Goal: Communication & Community: Share content

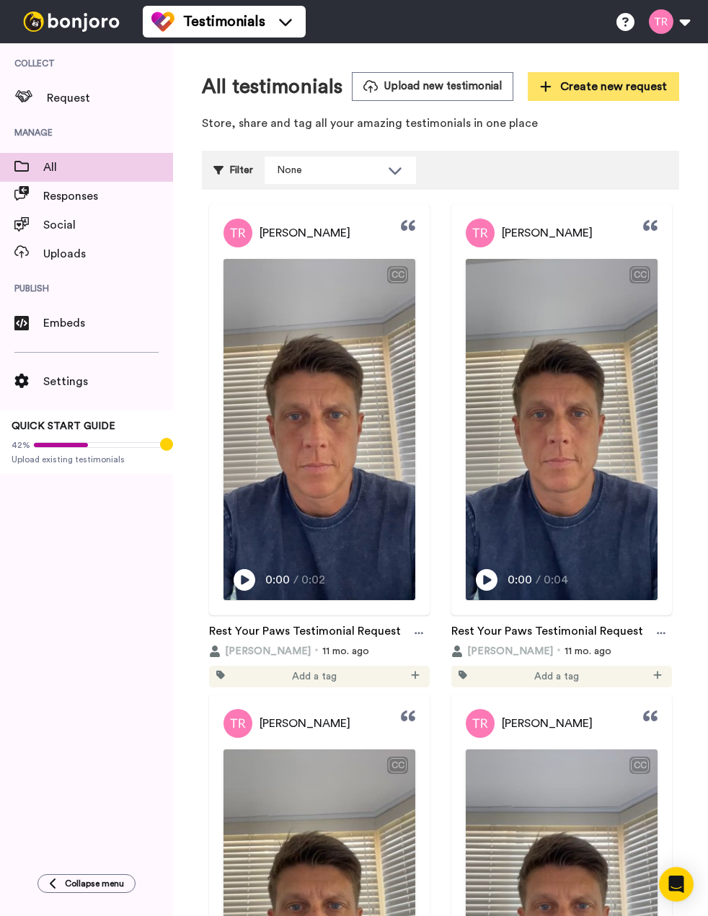
click at [621, 87] on span "Create new request" at bounding box center [603, 86] width 127 height 17
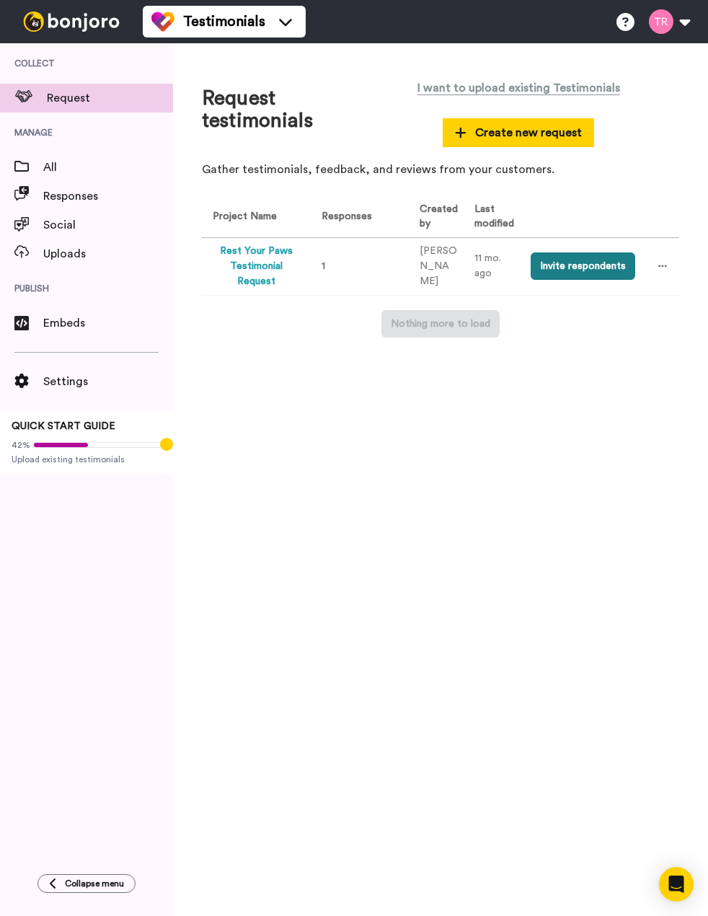
click at [575, 262] on button "Invite respondents" at bounding box center [583, 265] width 105 height 27
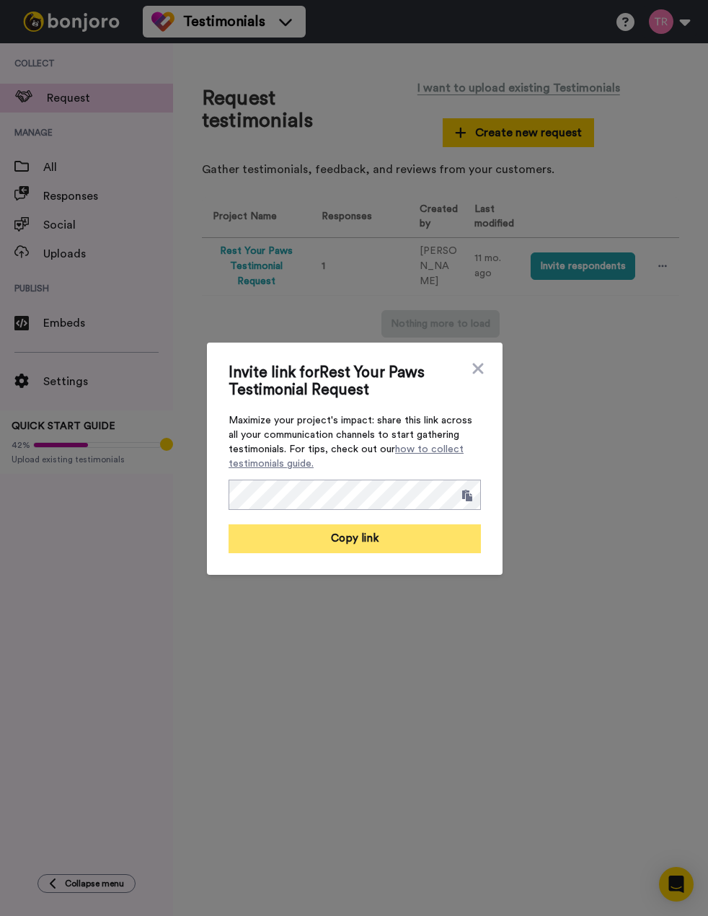
click at [373, 541] on button "Copy link" at bounding box center [355, 538] width 252 height 29
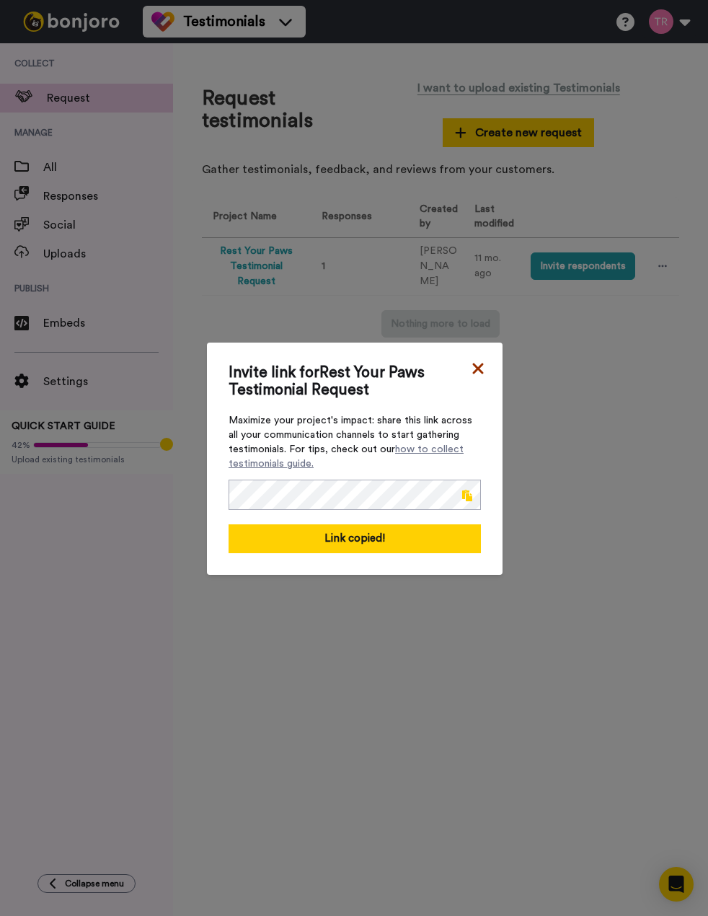
click at [476, 371] on icon at bounding box center [478, 368] width 14 height 17
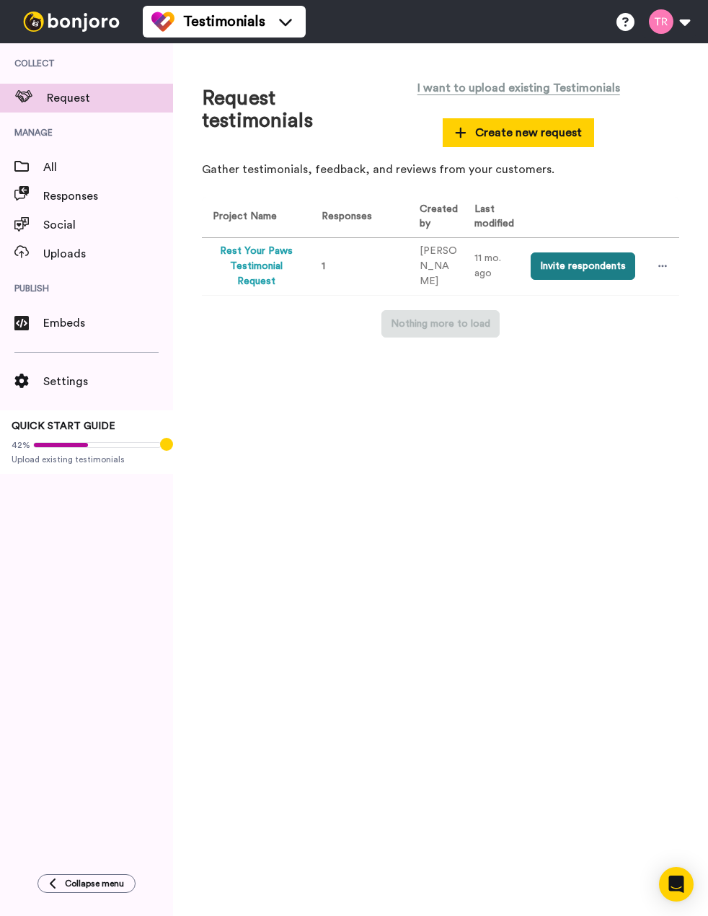
click at [570, 267] on button "Invite respondents" at bounding box center [583, 265] width 105 height 27
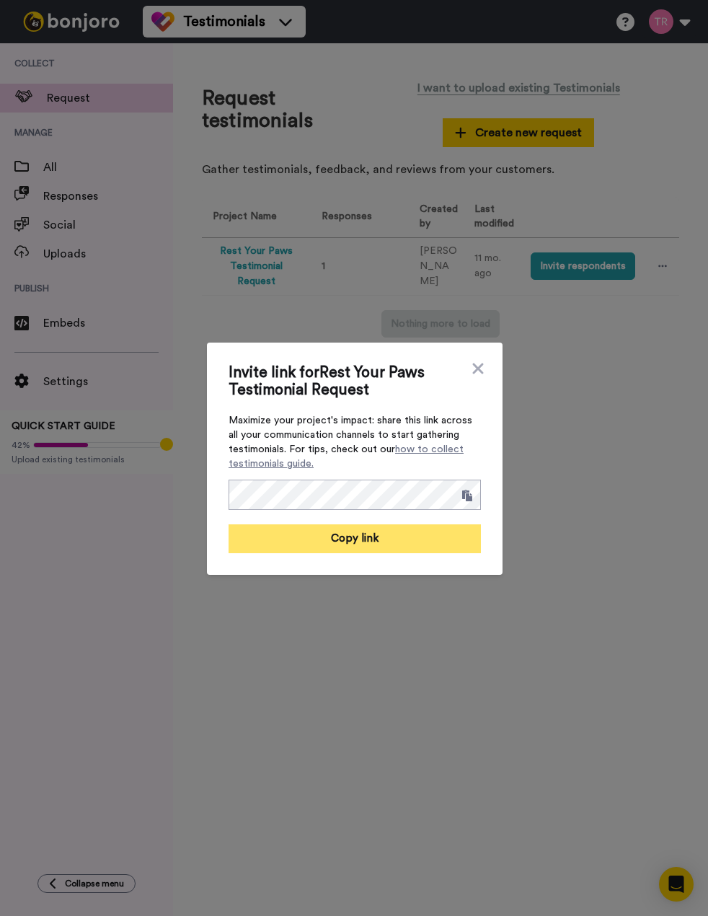
click at [450, 542] on button "Copy link" at bounding box center [355, 538] width 252 height 29
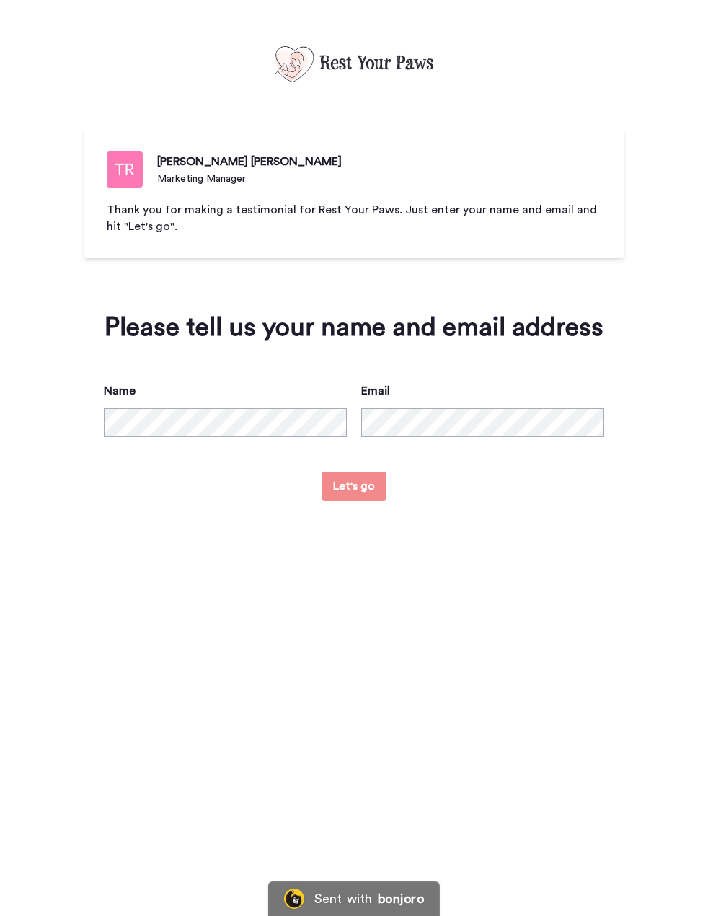
click at [359, 487] on button "Let's go" at bounding box center [354, 485] width 65 height 29
click at [358, 479] on button "Let's go" at bounding box center [354, 485] width 65 height 29
click at [342, 58] on img at bounding box center [354, 64] width 159 height 36
